Goal: Information Seeking & Learning: Learn about a topic

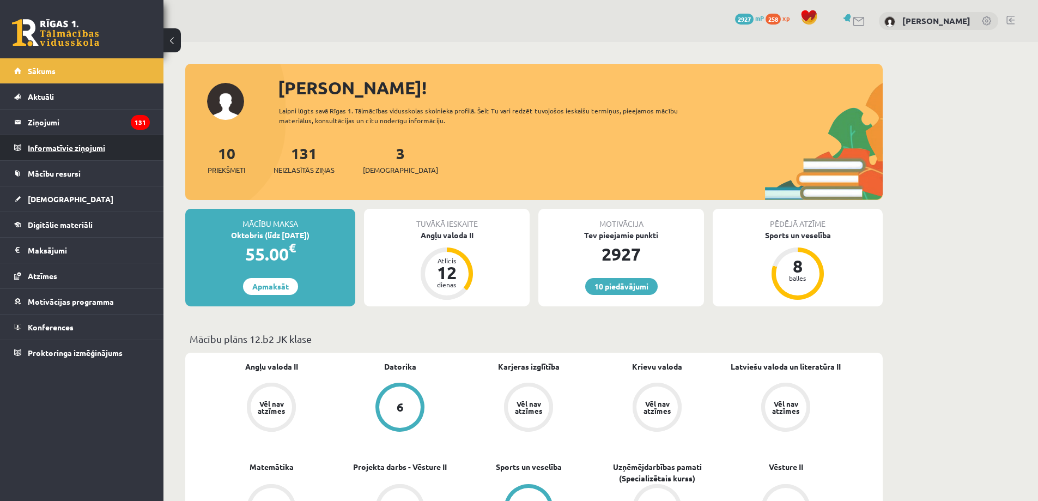
click at [112, 144] on legend "Informatīvie ziņojumi 0" at bounding box center [89, 147] width 122 height 25
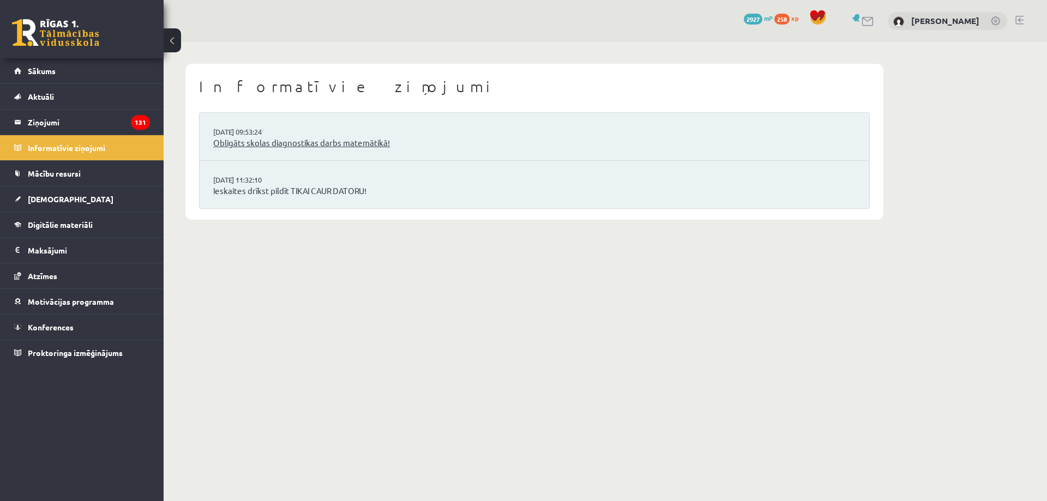
click at [397, 144] on link "Obligāts skolas diagnostikas darbs matemātikā!" at bounding box center [534, 143] width 642 height 13
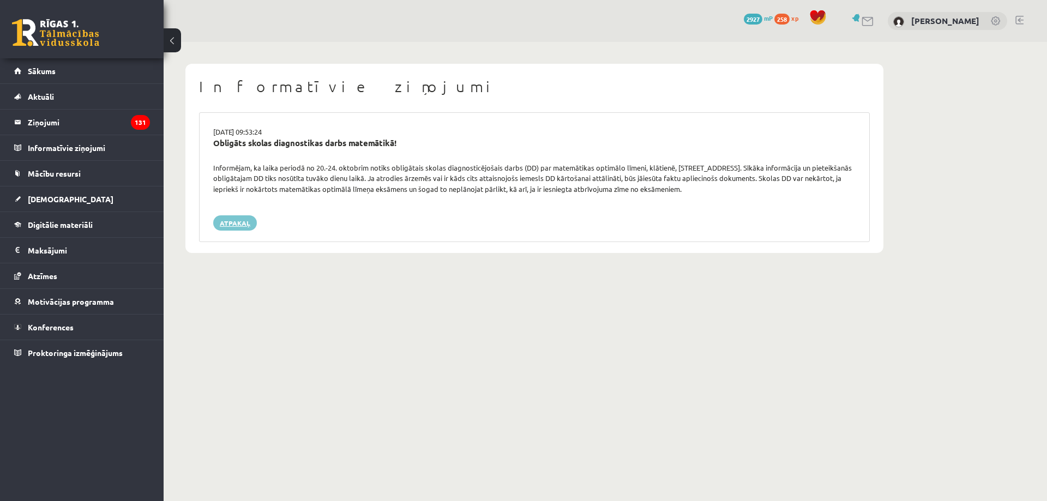
click at [240, 217] on link "Atpakaļ" at bounding box center [235, 222] width 44 height 15
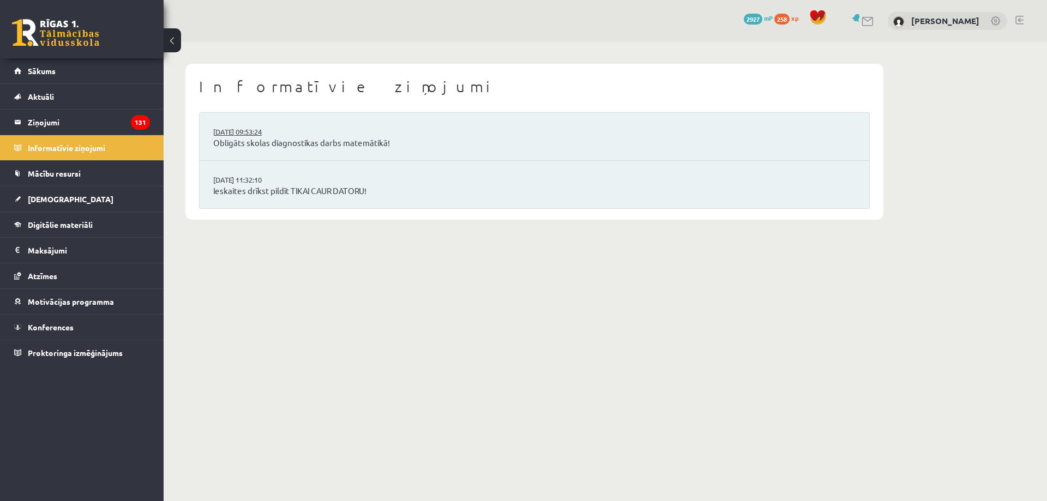
click at [276, 136] on link "[DATE] 09:53:24" at bounding box center [254, 131] width 82 height 11
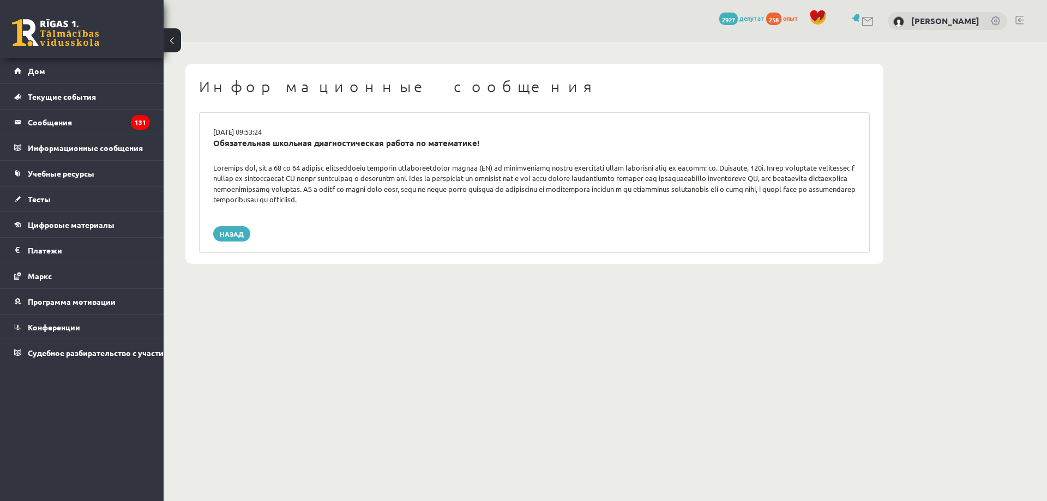
drag, startPoint x: 638, startPoint y: 399, endPoint x: 585, endPoint y: 270, distance: 138.9
click at [585, 270] on div "Информационные сообщения [DATE] 09:53:24 Обязательная школьная диагностическая …" at bounding box center [534, 164] width 741 height 244
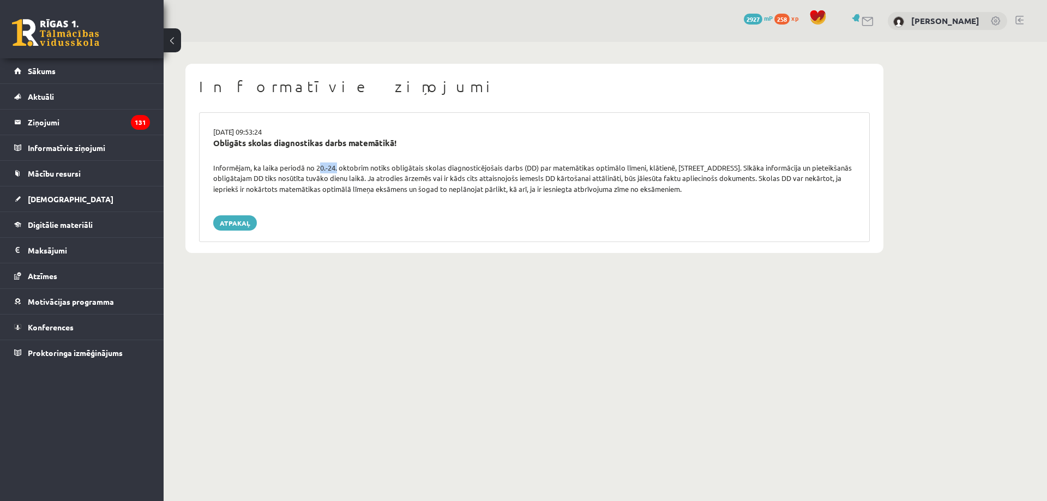
drag, startPoint x: 316, startPoint y: 168, endPoint x: 335, endPoint y: 168, distance: 19.1
click at [335, 168] on div "Informējam, ka laika periodā no 20.-24. oktobrim notiks obligātais skolas diagn…" at bounding box center [534, 178] width 658 height 32
click at [555, 197] on div "[DATE] 09:53:24 Obligāts skolas diagnostikas darbs matemātikā! Informējam, ka l…" at bounding box center [534, 177] width 670 height 130
drag, startPoint x: 682, startPoint y: 193, endPoint x: 190, endPoint y: 129, distance: 496.3
click at [190, 129] on div "Informatīvie ziņojumi 16.09.2025 09:53:24 Obligāts skolas diagnostikas darbs ma…" at bounding box center [534, 158] width 698 height 189
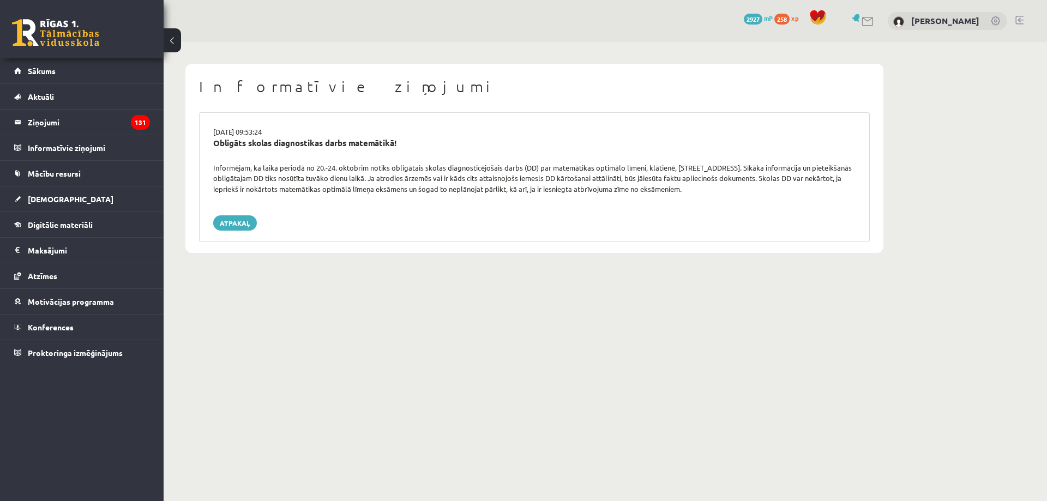
copy div "16.09.2025 09:53:24 Obligāts skolas diagnostikas darbs matemātikā! Informējam, …"
drag, startPoint x: 705, startPoint y: 209, endPoint x: 702, endPoint y: 196, distance: 13.5
click at [704, 208] on div "16.09.2025 09:53:24 Obligāts skolas diagnostikas darbs matemātikā! Informējam, …" at bounding box center [534, 177] width 670 height 130
drag, startPoint x: 649, startPoint y: 175, endPoint x: 188, endPoint y: 144, distance: 462.2
click at [188, 144] on div "Informatīvie ziņojumi 16.09.2025 09:53:24 Obligāts skolas diagnostikas darbs ma…" at bounding box center [534, 158] width 698 height 189
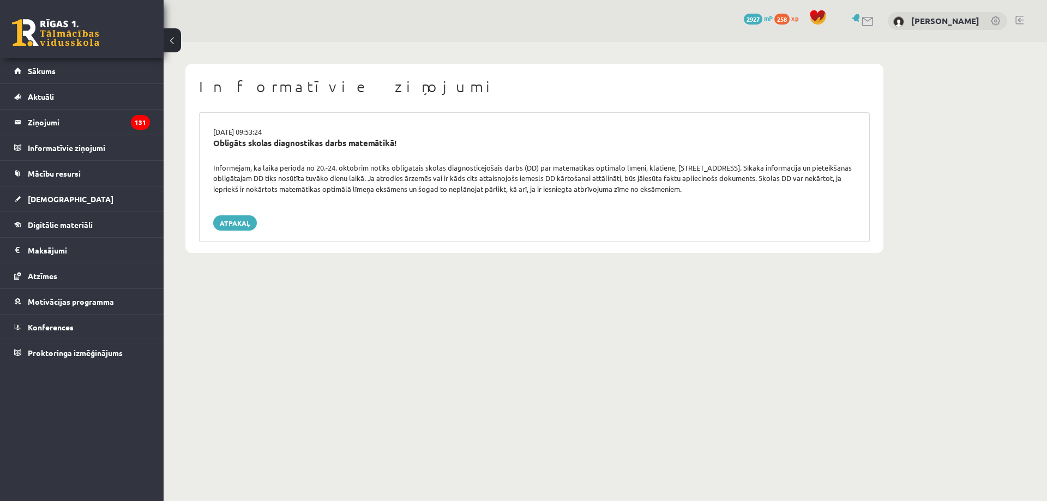
copy div "Obligāts skolas diagnostikas darbs matemātikā! Informējam, ka laika periodā no …"
click at [416, 393] on body "0 Dāvanas 2927 mP 258 xp Eriks Meļņiks Sākums Aktuāli Kā mācīties eSKOLĀ Kontak…" at bounding box center [523, 250] width 1047 height 501
click at [90, 75] on link "Sākums" at bounding box center [82, 70] width 136 height 25
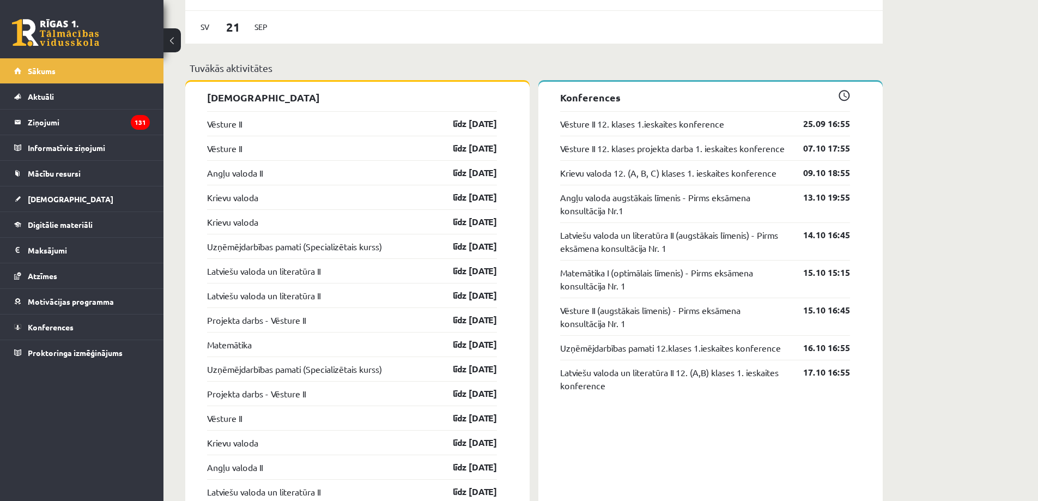
scroll to position [818, 0]
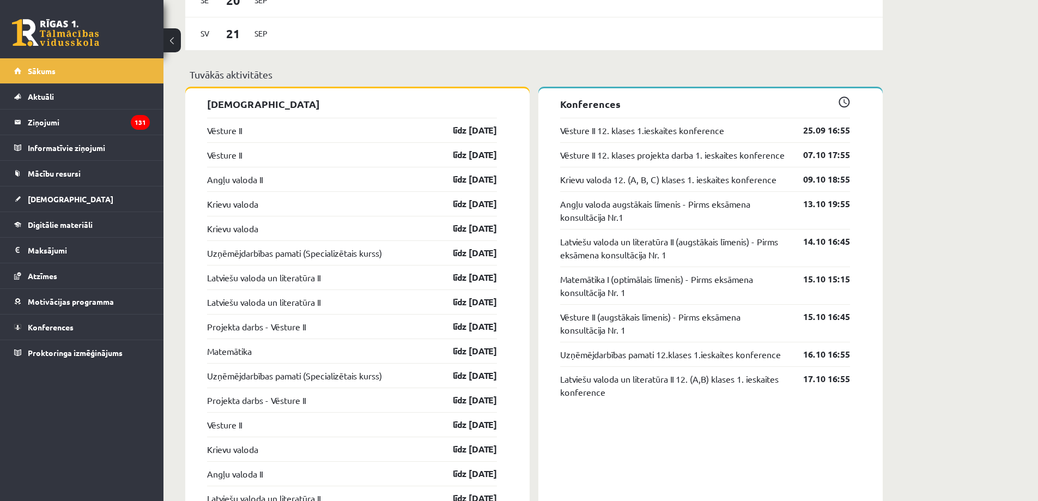
drag, startPoint x: 621, startPoint y: 444, endPoint x: 616, endPoint y: 440, distance: 6.2
click at [621, 444] on div "Konferences Vēsture II 12. klases 1.ieskaites konference 25.09 16:55 Vēsture II…" at bounding box center [711, 481] width 344 height 787
click at [290, 256] on link "Uzņēmējdarbības pamati (Specializētais kurss)" at bounding box center [294, 252] width 175 height 13
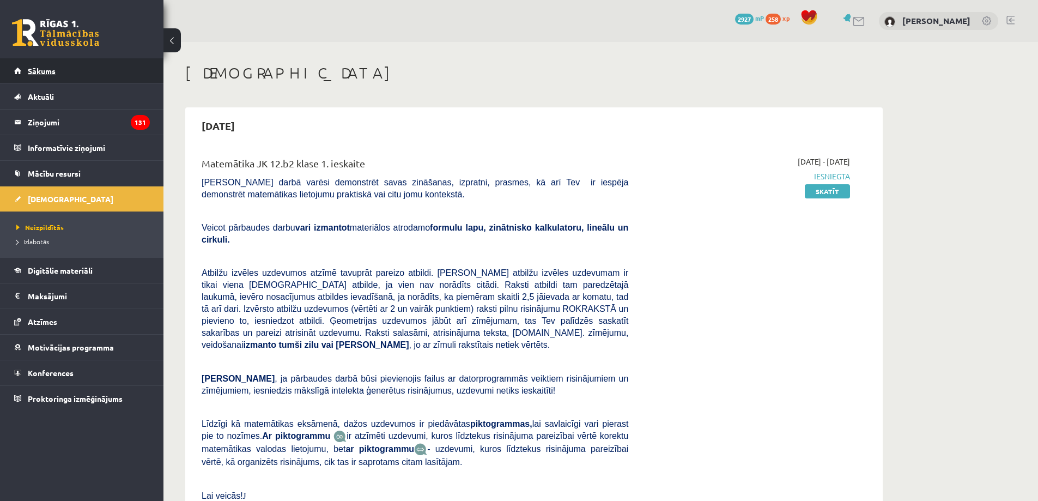
click at [90, 77] on link "Sākums" at bounding box center [82, 70] width 136 height 25
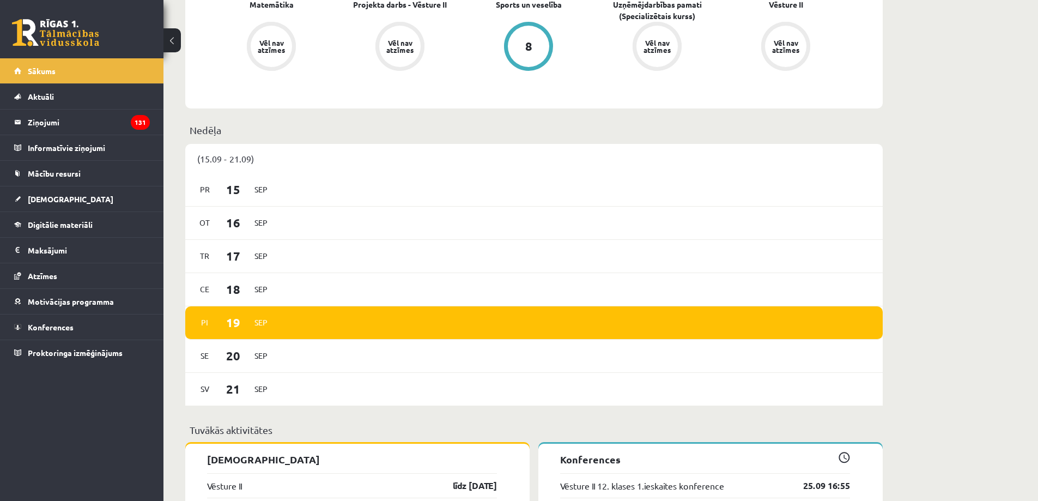
scroll to position [709, 0]
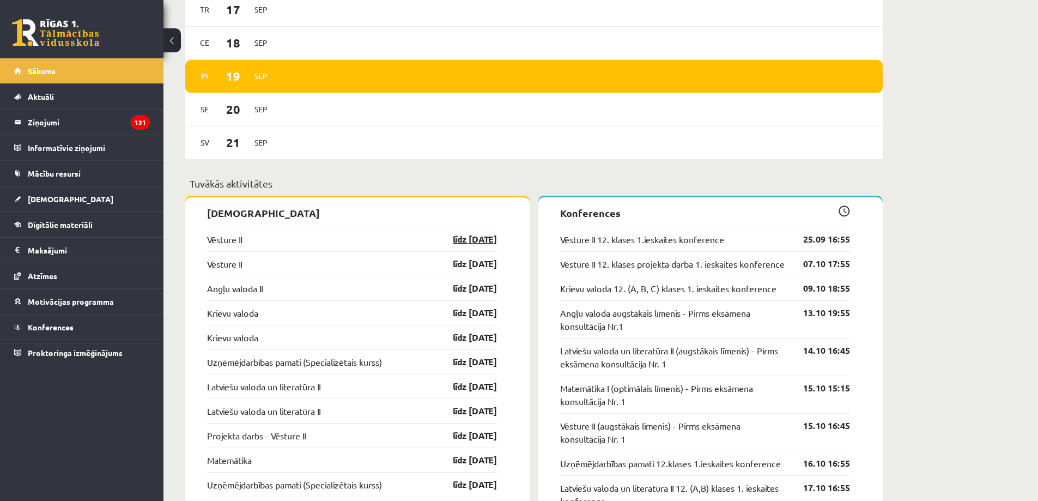
click at [485, 239] on link "līdz 30.09.25" at bounding box center [465, 239] width 63 height 13
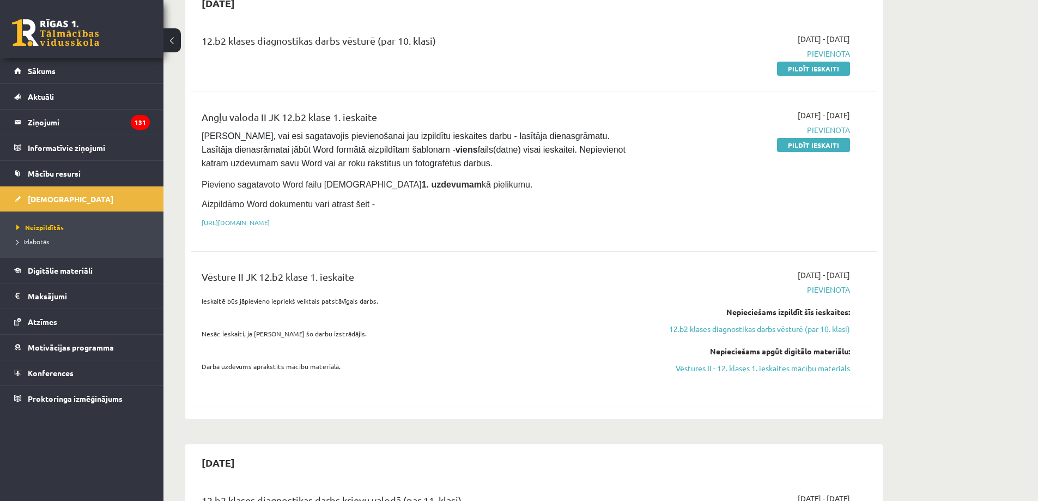
scroll to position [600, 0]
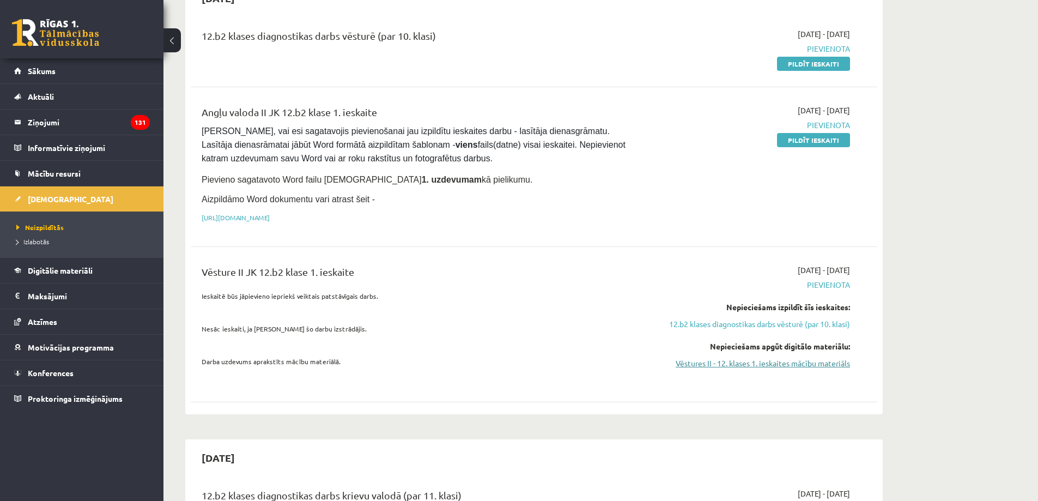
click at [775, 358] on link "Vēstures II - 12. klases 1. ieskaites mācību materiāls" at bounding box center [747, 363] width 205 height 11
click at [745, 358] on link "Vēstures II - 12. klases 1. ieskaites mācību materiāls" at bounding box center [747, 363] width 205 height 11
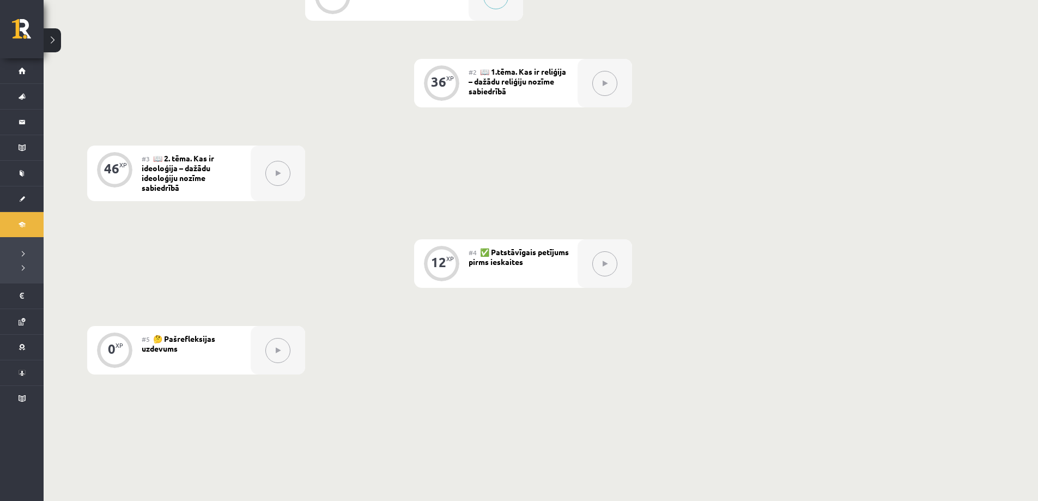
scroll to position [327, 0]
